Goal: Check status

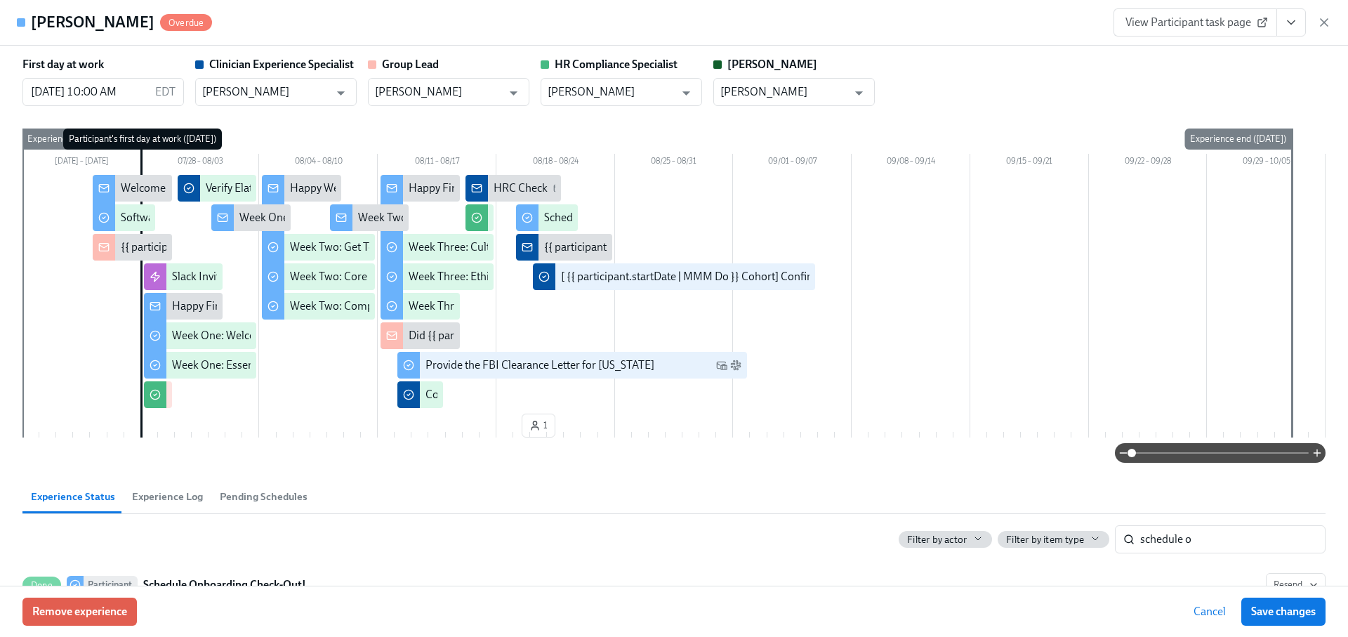
scroll to position [88, 0]
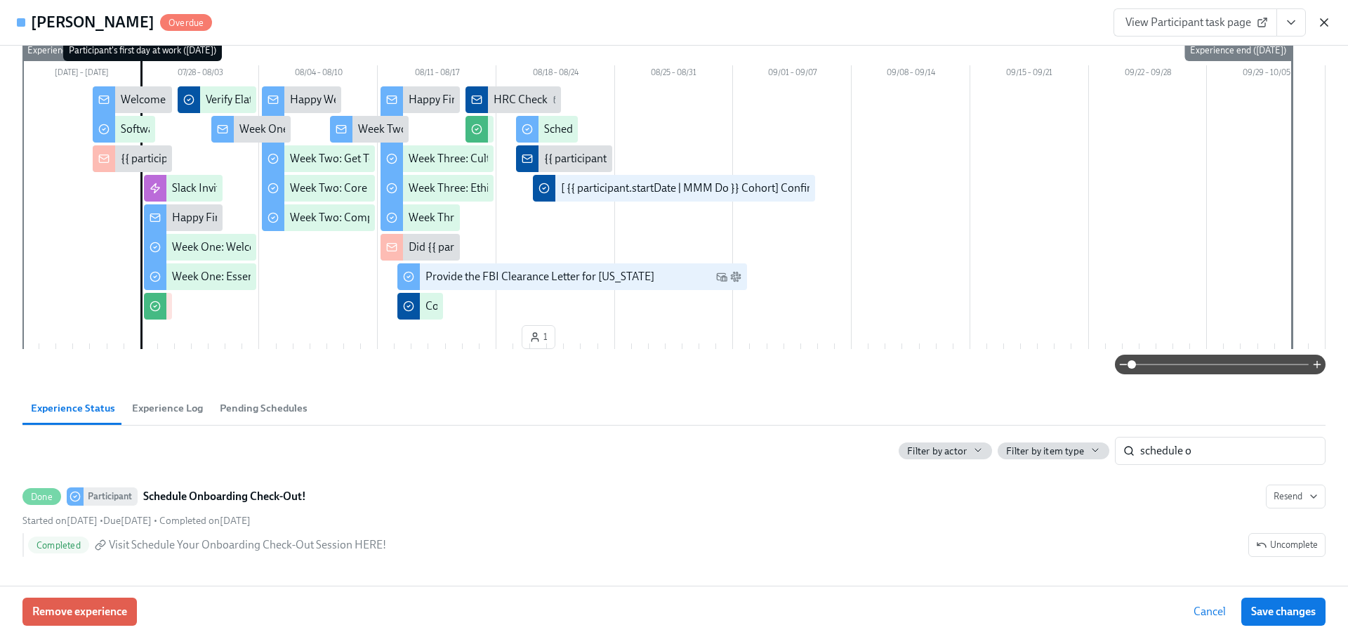
click at [1321, 25] on icon "button" at bounding box center [1324, 22] width 7 height 7
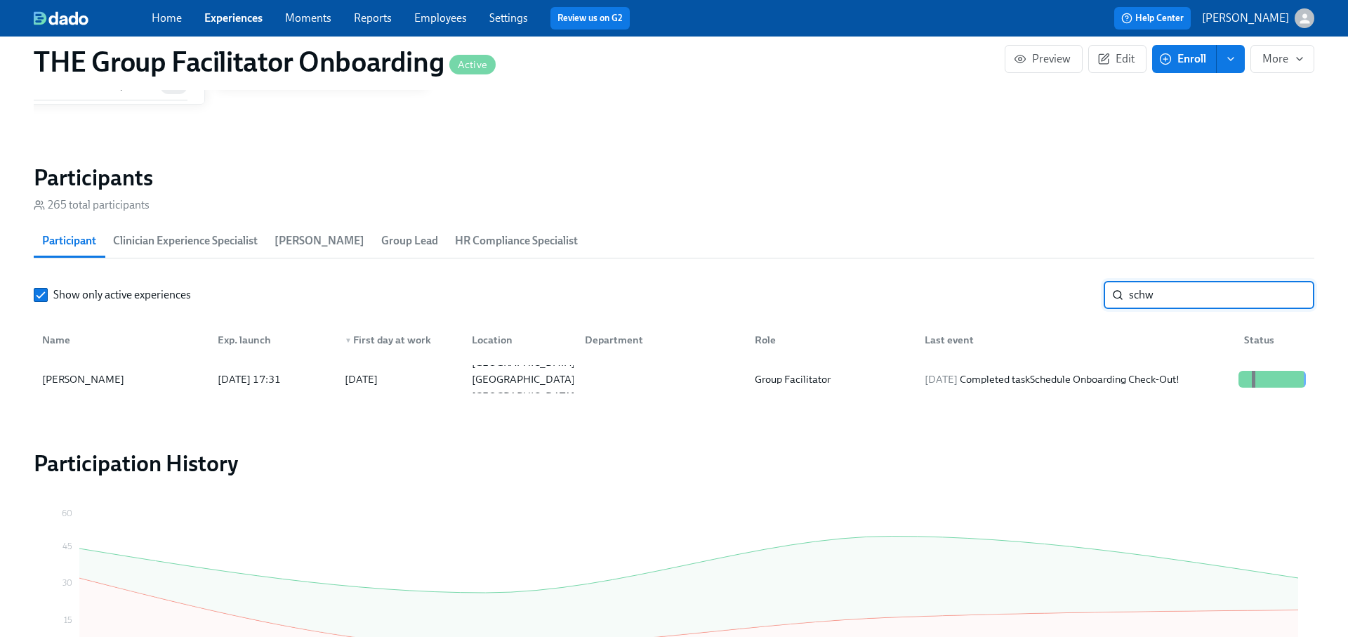
click at [1180, 305] on input "schw" at bounding box center [1221, 295] width 185 height 28
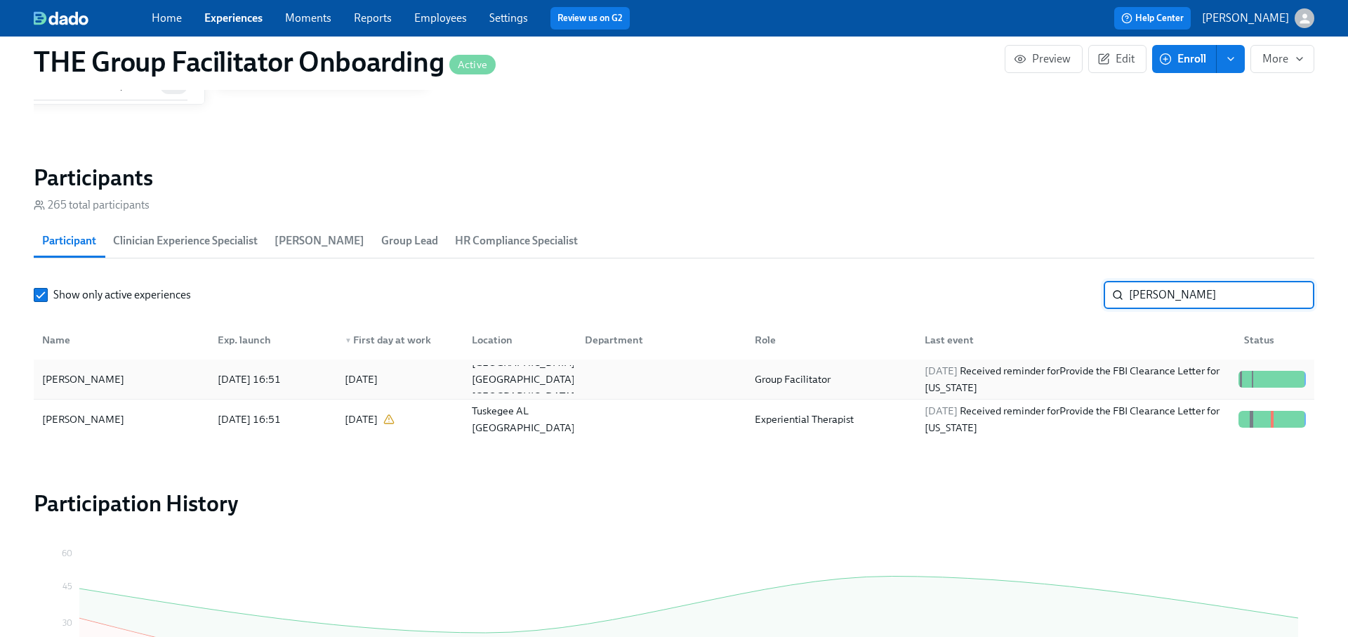
type input "[PERSON_NAME]"
click at [1165, 362] on div "[PERSON_NAME] [DATE] 16:51 2025/07/21 [GEOGRAPHIC_DATA] [GEOGRAPHIC_DATA] US Gr…" at bounding box center [674, 380] width 1281 height 40
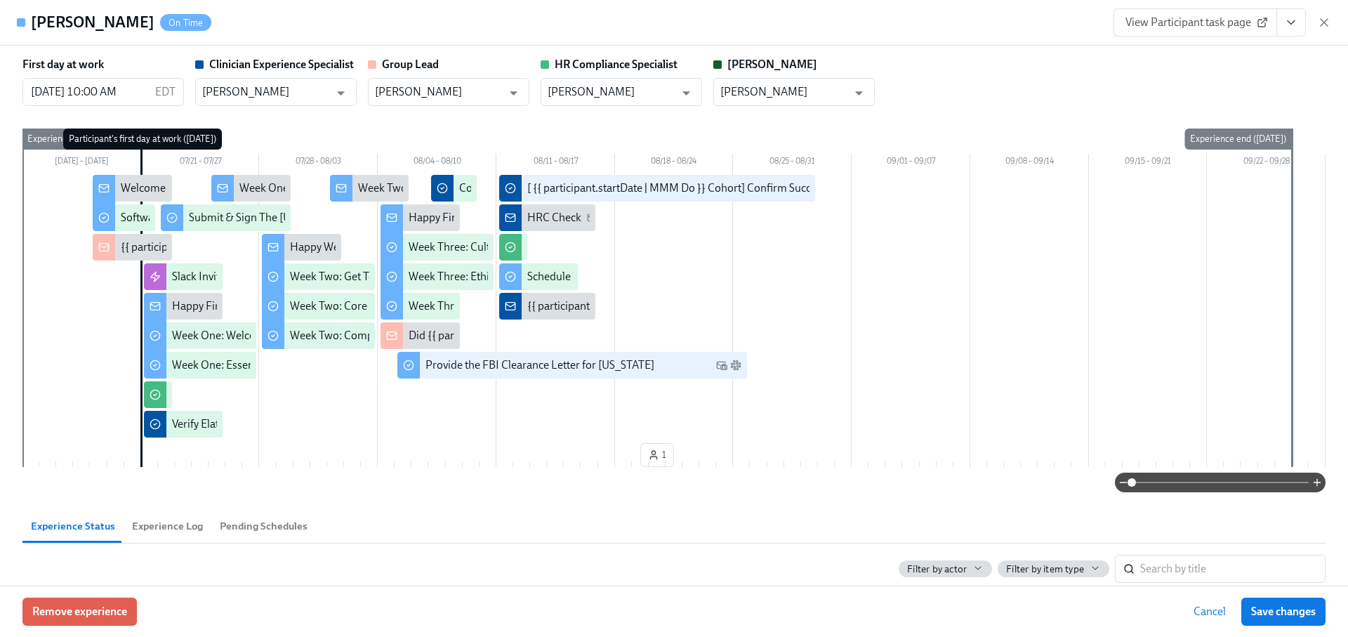
click at [1293, 31] on button "View task page" at bounding box center [1291, 22] width 29 height 28
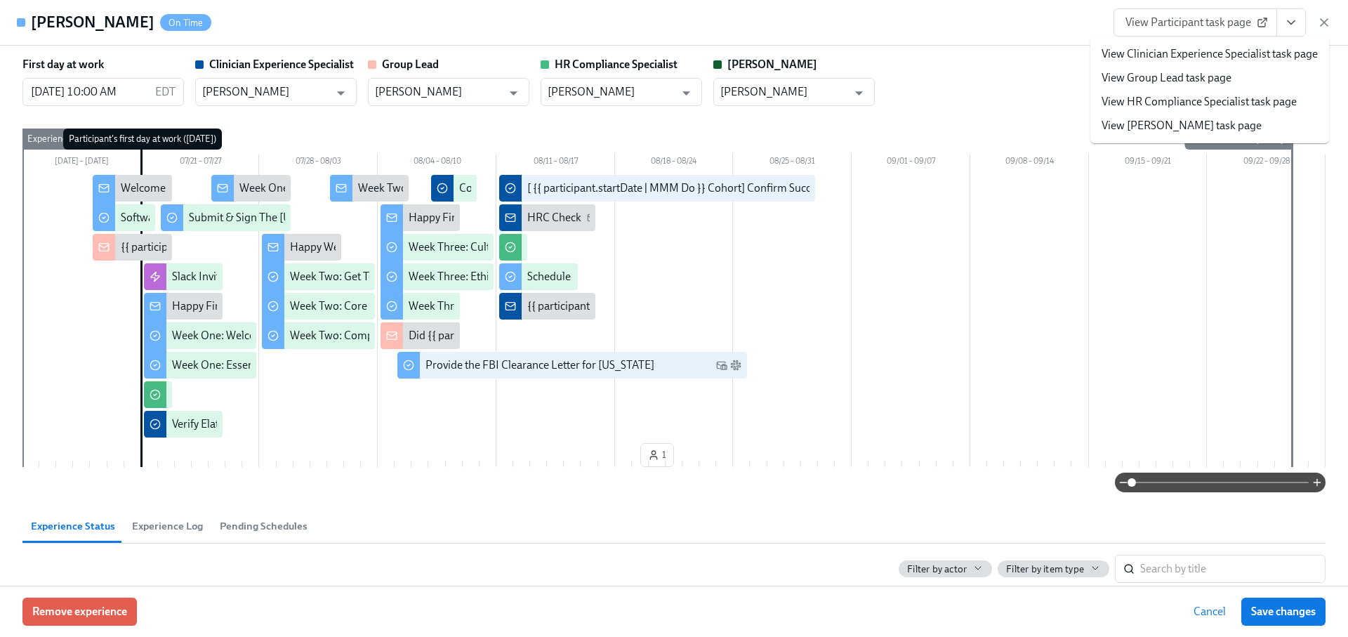
click at [1239, 55] on link "View Clinician Experience Specialist task page" at bounding box center [1210, 53] width 216 height 15
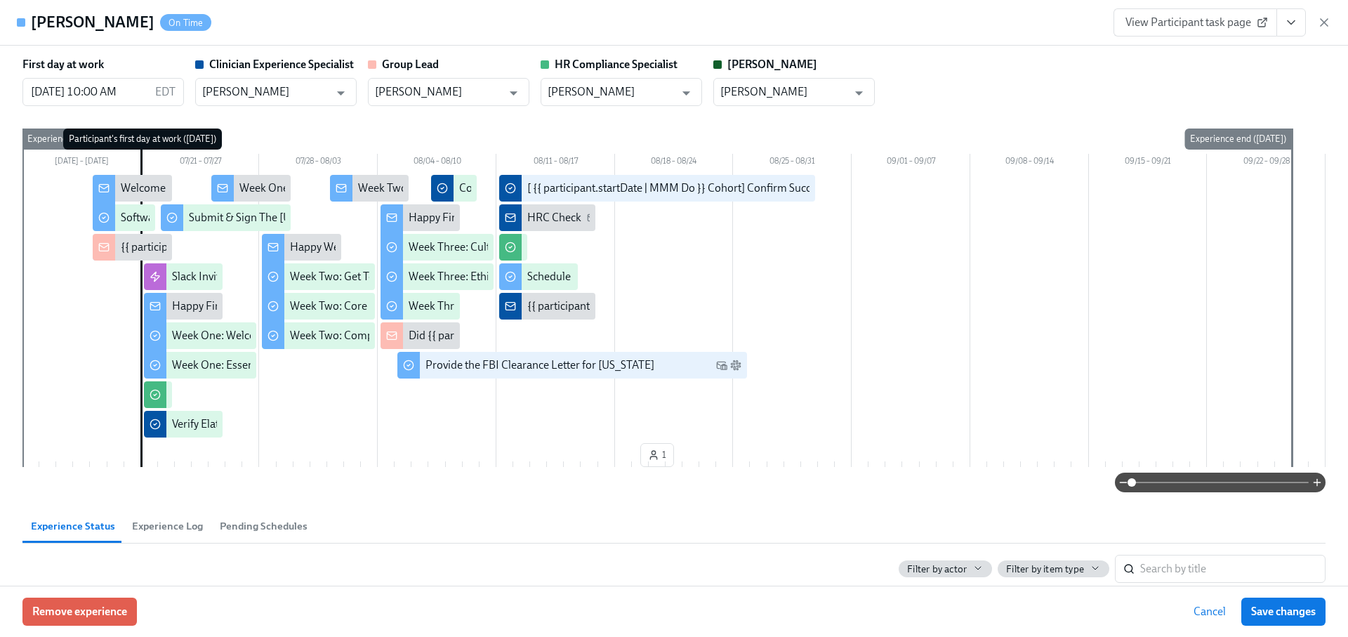
click at [1322, 22] on icon "button" at bounding box center [1324, 22] width 14 height 14
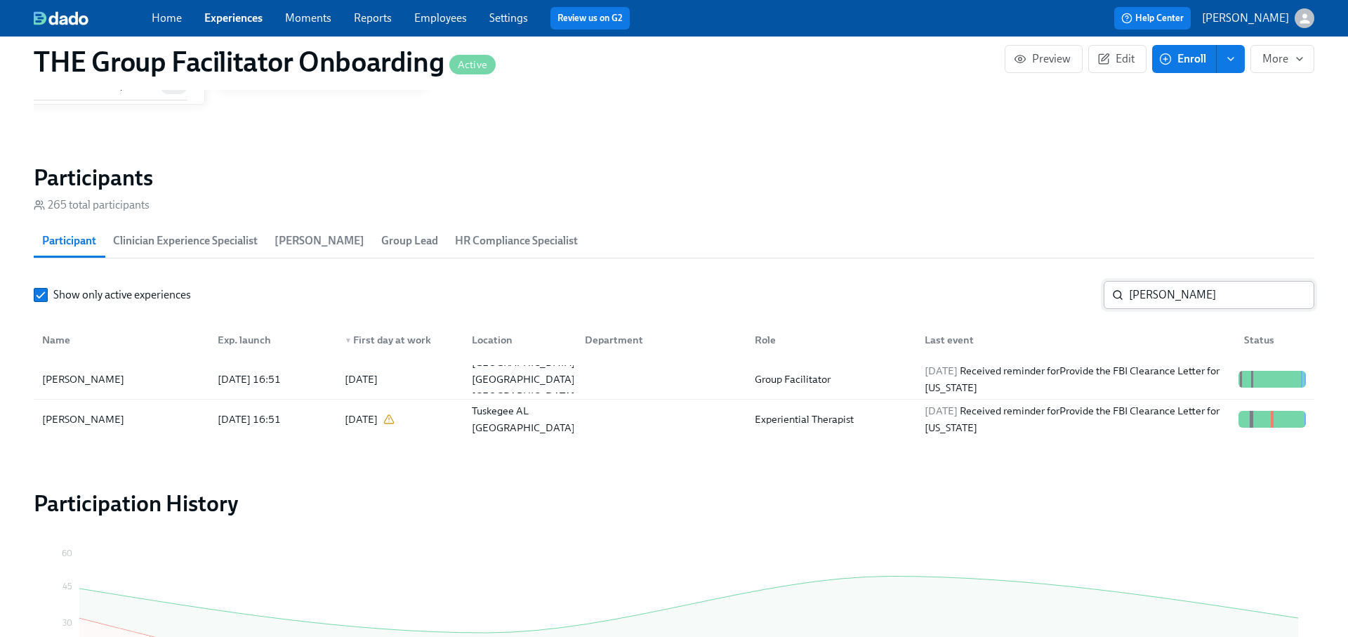
click at [1288, 295] on input "[PERSON_NAME]" at bounding box center [1221, 295] width 185 height 28
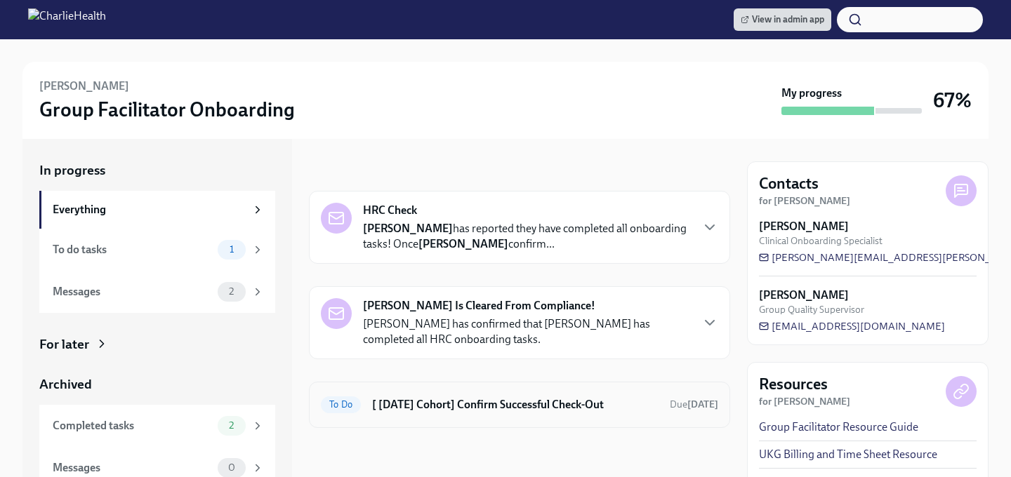
click at [468, 412] on div "To Do [ Jul 21st Cohort] Confirm Successful Check-Out Due in 9 days" at bounding box center [519, 405] width 397 height 22
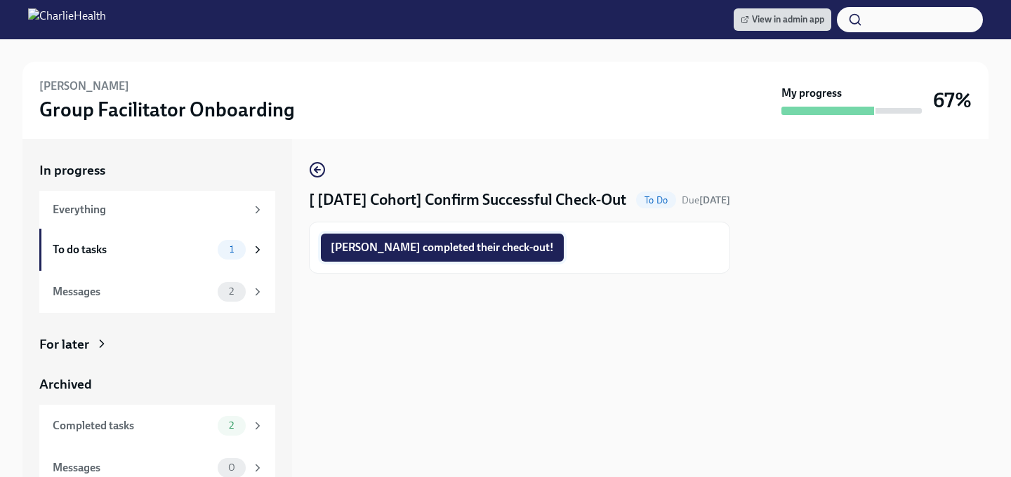
click at [420, 255] on span "Mariah completed their check-out!" at bounding box center [442, 248] width 223 height 14
